Goal: Task Accomplishment & Management: Use online tool/utility

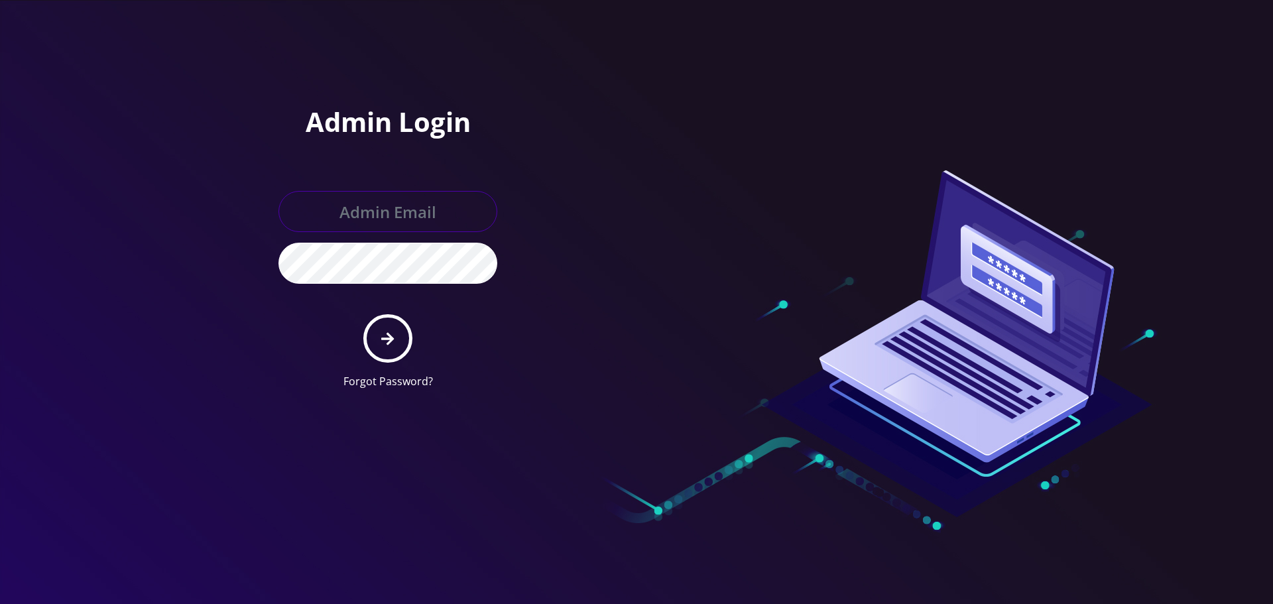
type input "[EMAIL_ADDRESS][DOMAIN_NAME]"
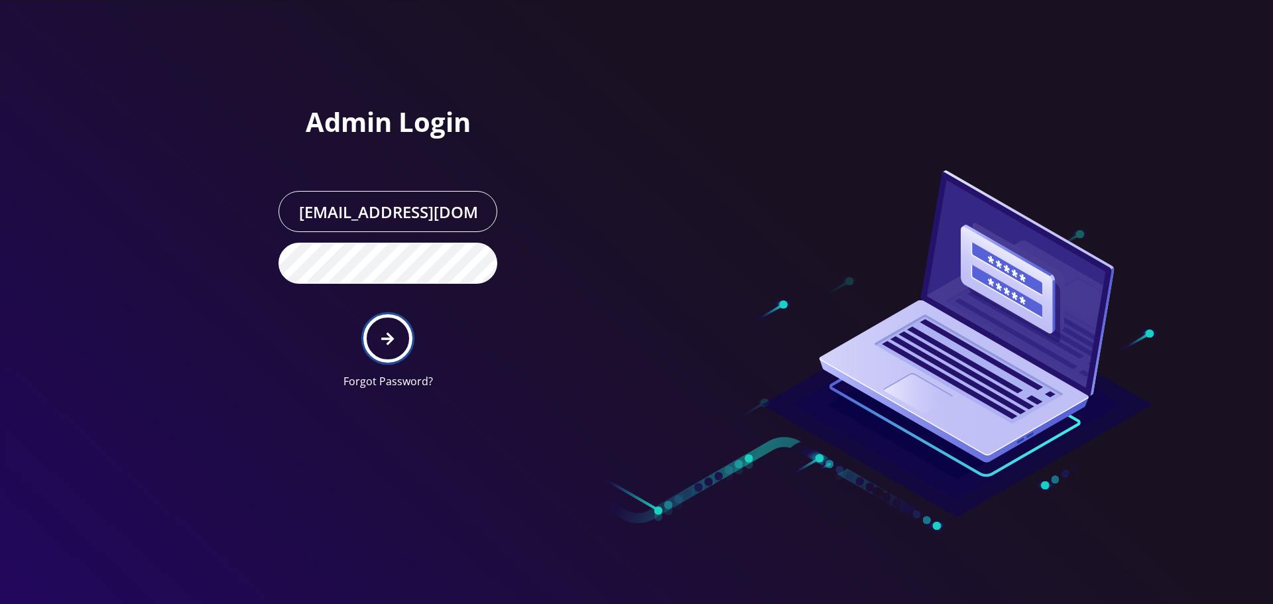
click at [387, 345] on icon "submit" at bounding box center [387, 339] width 13 height 15
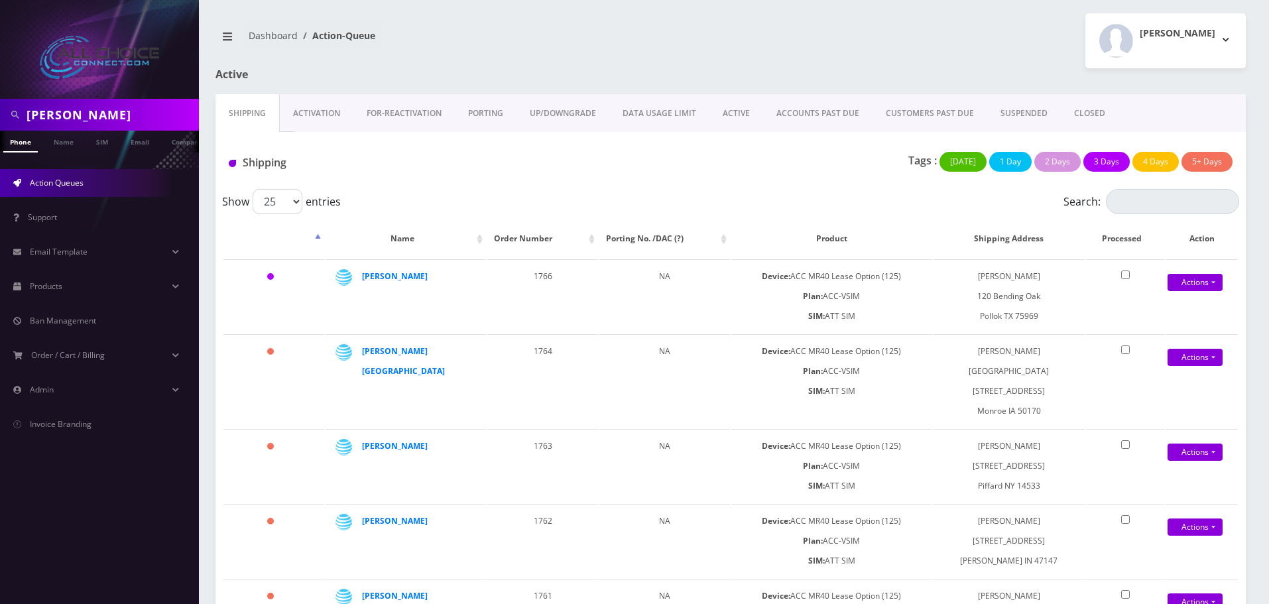
click at [57, 106] on input "angela" at bounding box center [111, 114] width 169 height 25
type input "holley"
click at [70, 143] on link "Name" at bounding box center [63, 142] width 33 height 22
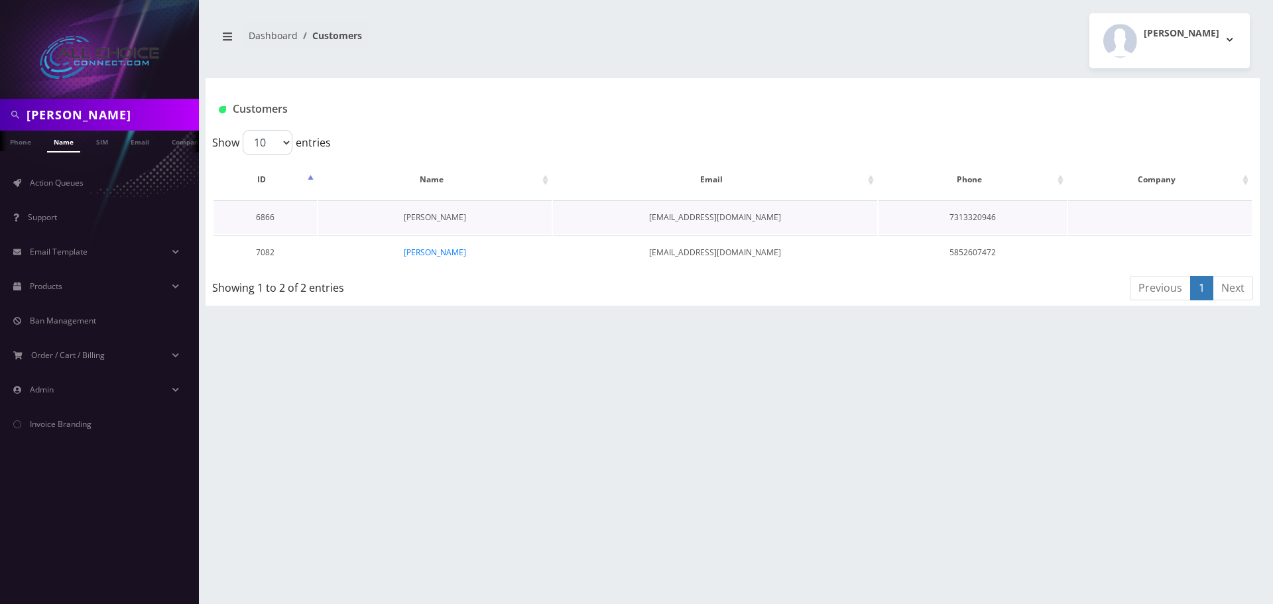
click at [436, 214] on link "Sandra Holley" at bounding box center [435, 217] width 62 height 11
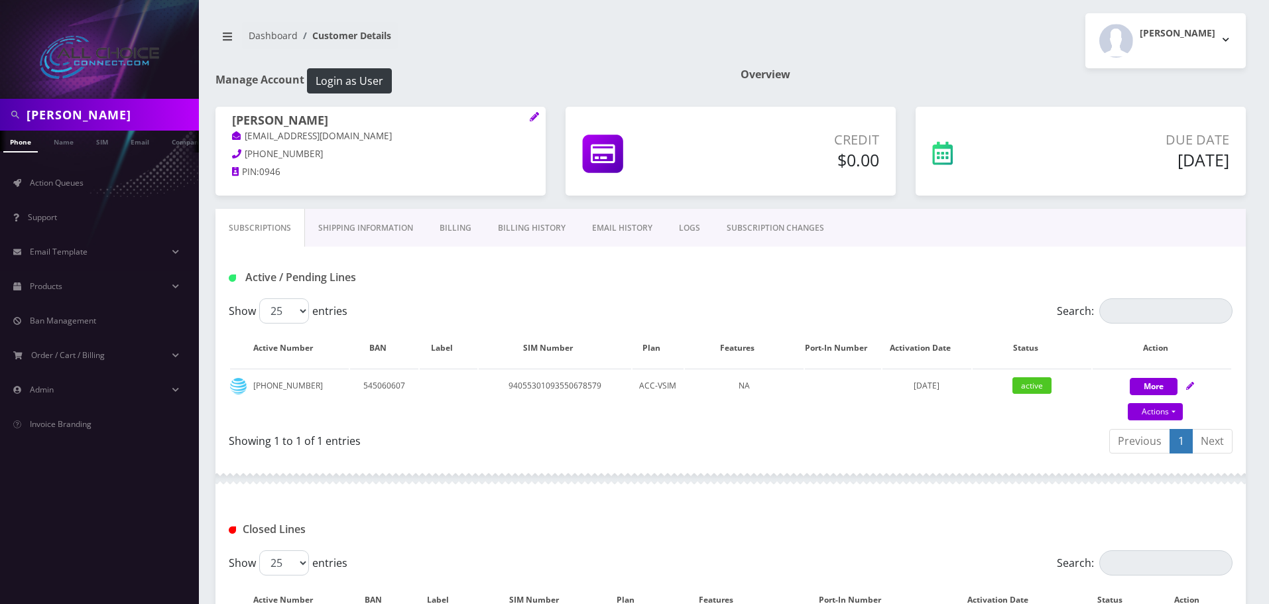
click at [531, 223] on link "Billing History" at bounding box center [532, 228] width 94 height 38
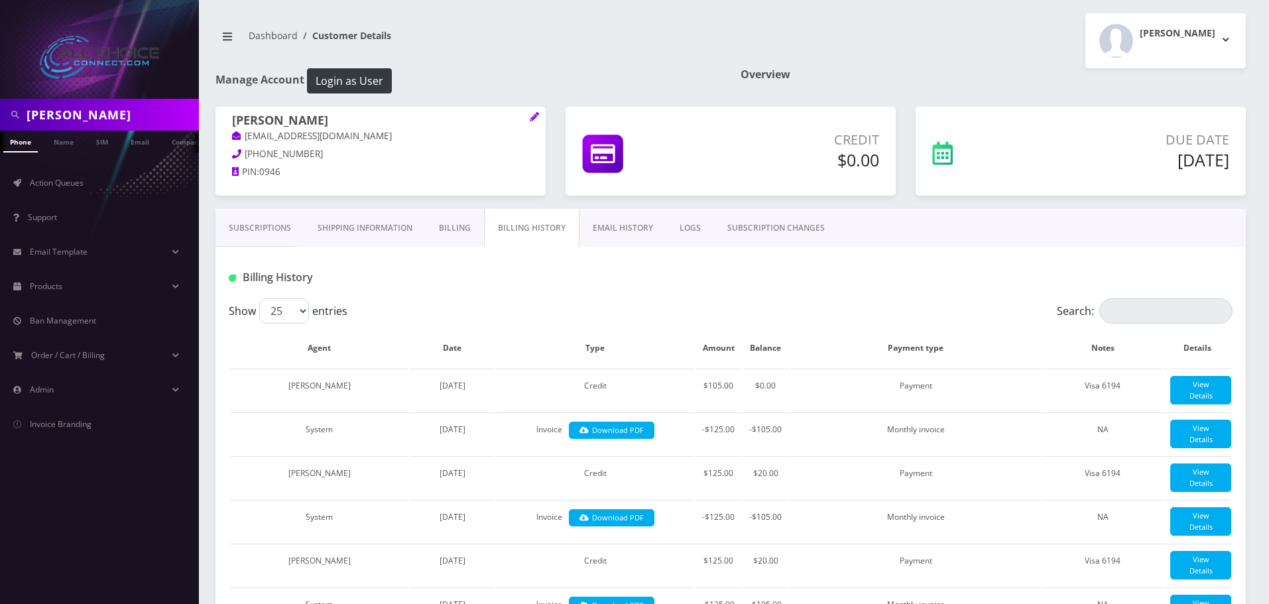
click at [467, 227] on link "Billing" at bounding box center [455, 228] width 58 height 38
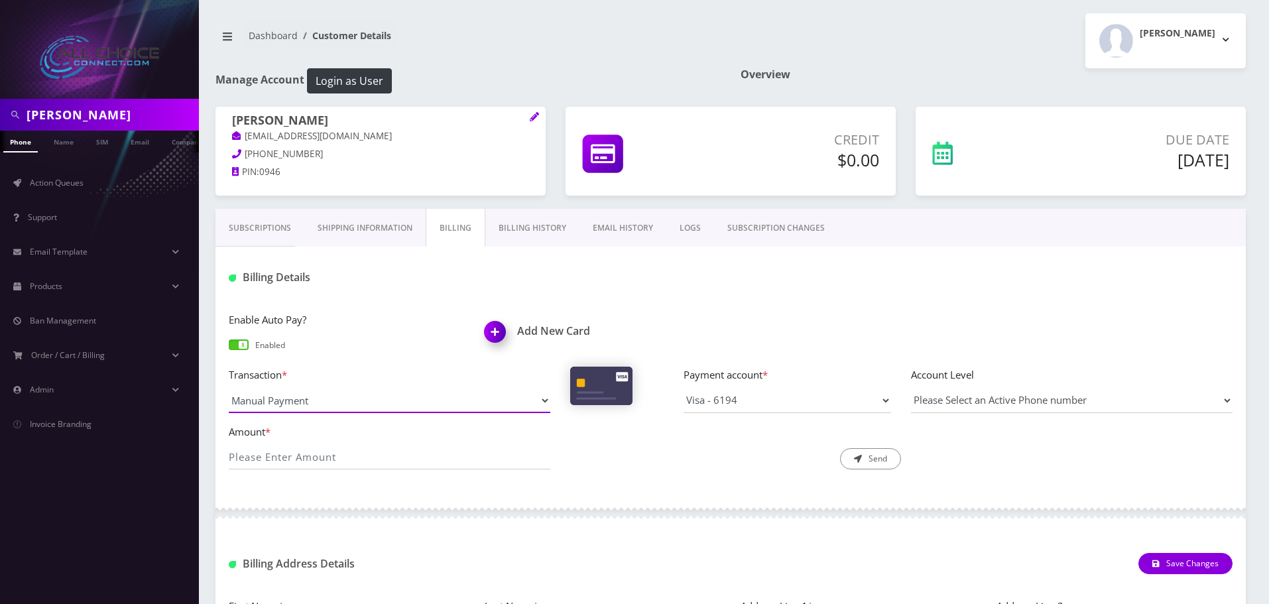
click at [386, 404] on select "Manual Payment Custom Charge Manual Credit Custom Invoice" at bounding box center [390, 400] width 322 height 25
select select "Custom Charge"
click at [229, 388] on select "Manual Payment Custom Charge Manual Credit Custom Invoice" at bounding box center [390, 400] width 322 height 25
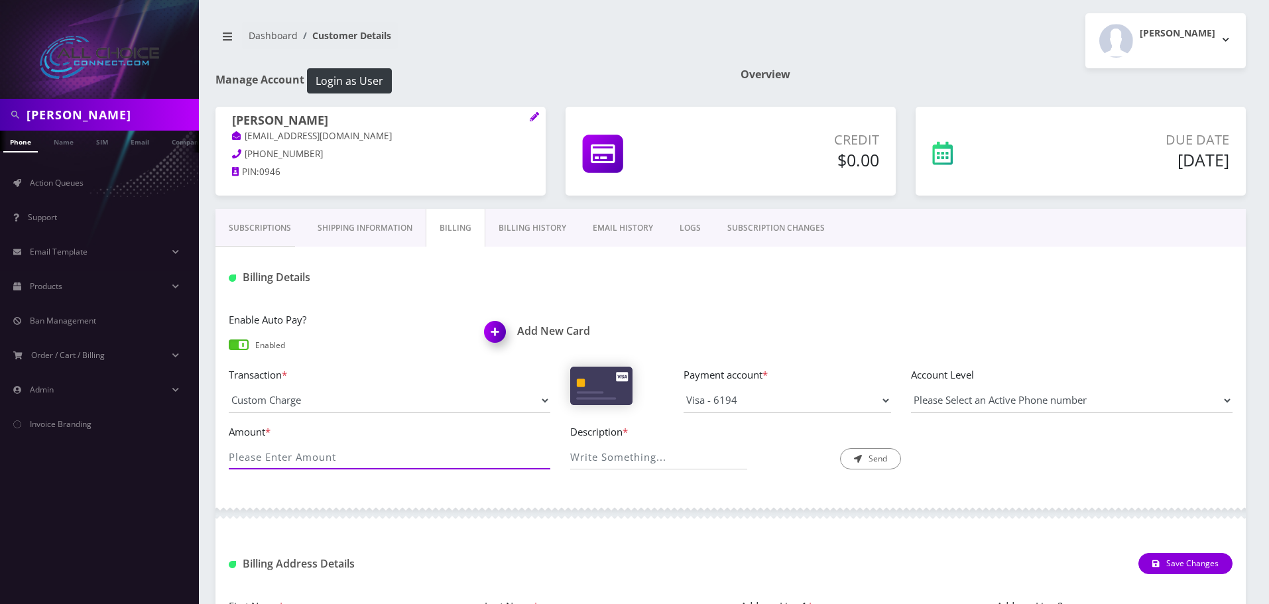
click at [305, 462] on input "Amount *" at bounding box center [390, 456] width 322 height 25
type input "105"
click at [685, 454] on input "Description *" at bounding box center [659, 456] width 178 height 25
type input "bill pay"
click at [872, 464] on button "Send" at bounding box center [870, 458] width 61 height 21
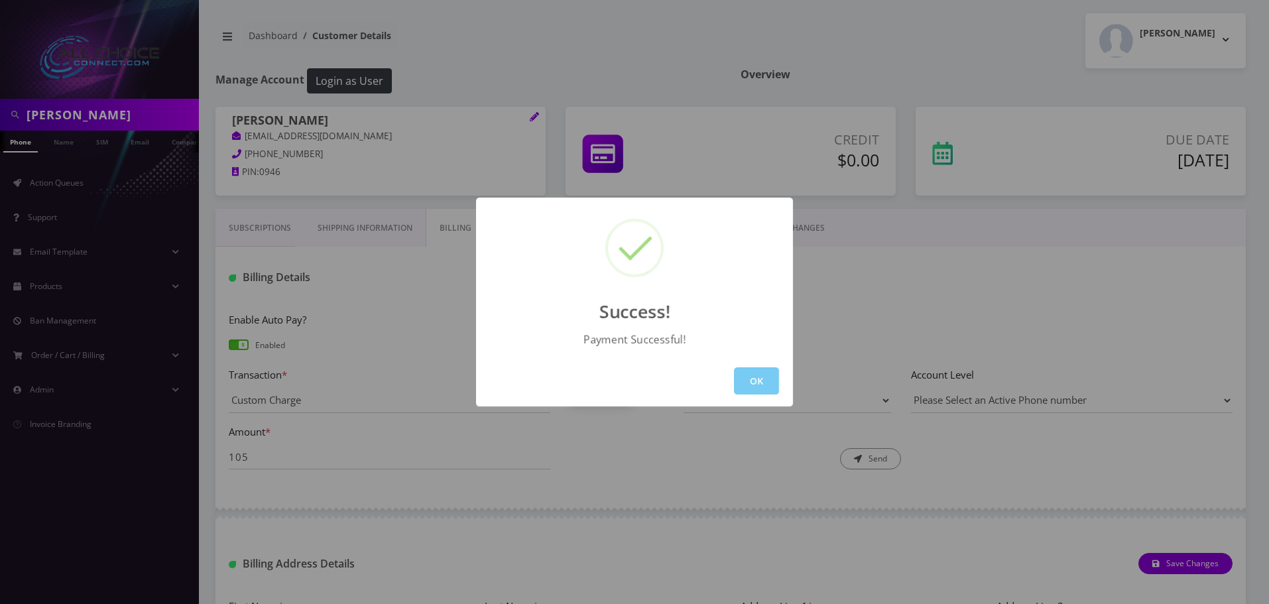
click at [756, 377] on button "OK" at bounding box center [756, 380] width 45 height 27
